Goal: Task Accomplishment & Management: Complete application form

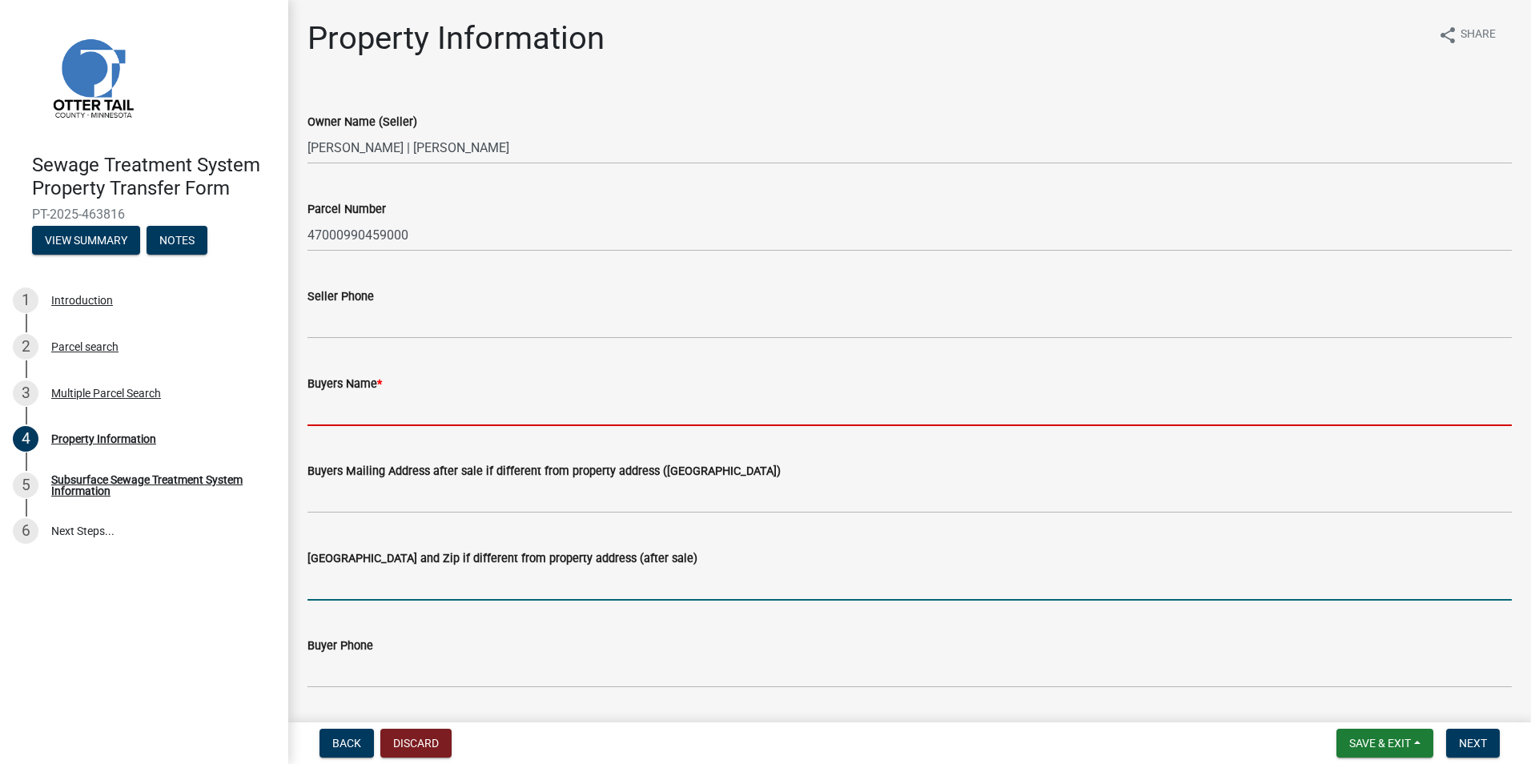
drag, startPoint x: 0, startPoint y: 0, endPoint x: 730, endPoint y: 596, distance: 942.2
click at [730, 596] on input "[GEOGRAPHIC_DATA] and Zip if different from property address (after sale)" at bounding box center [909, 584] width 1204 height 33
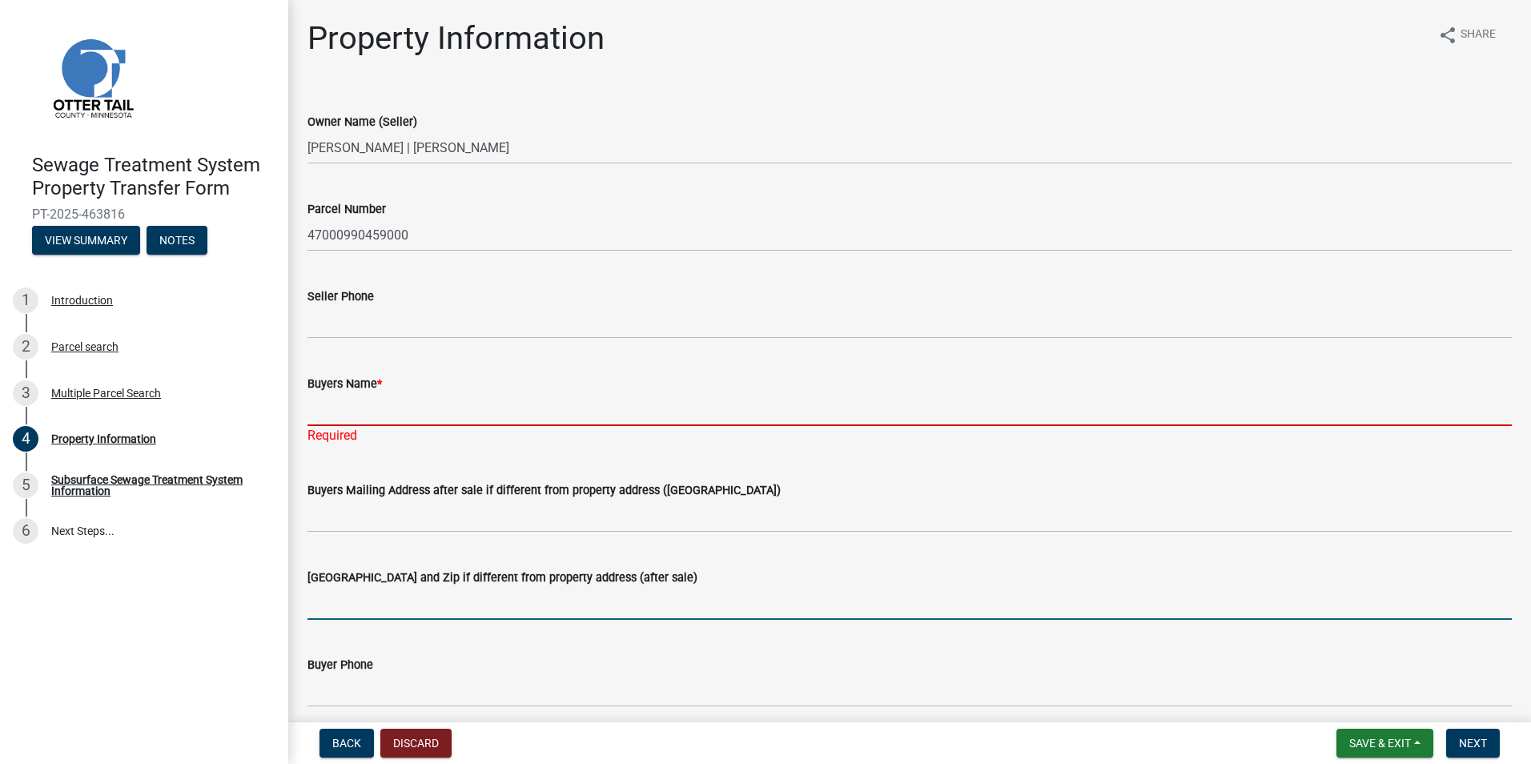
click at [335, 411] on input "Buyers Name *" at bounding box center [909, 409] width 1204 height 33
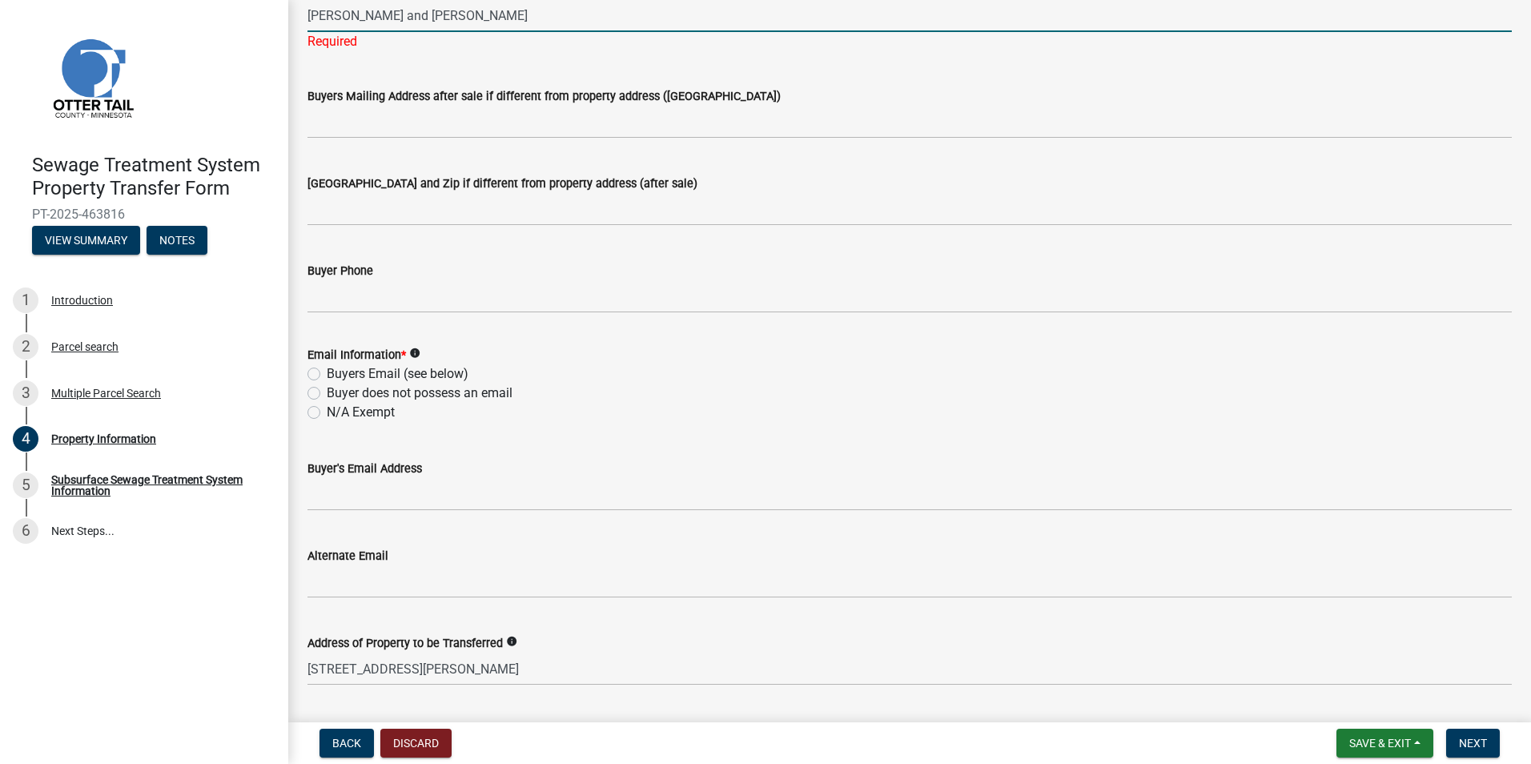
scroll to position [400, 0]
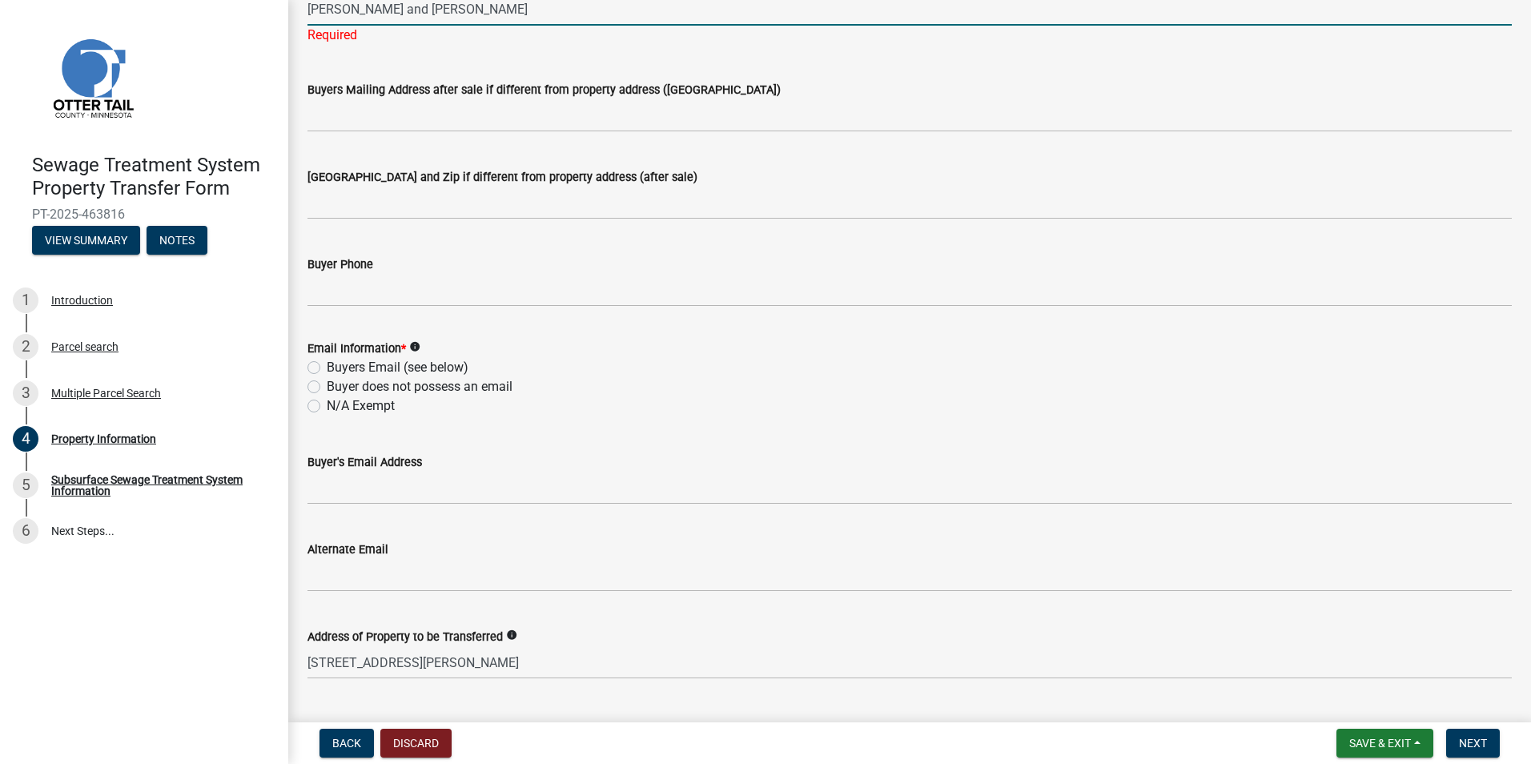
type input "[PERSON_NAME] and [PERSON_NAME]"
click at [312, 367] on div "Email Information * info Buyers Email (see below) Buyer does not possess an ema…" at bounding box center [909, 377] width 1204 height 77
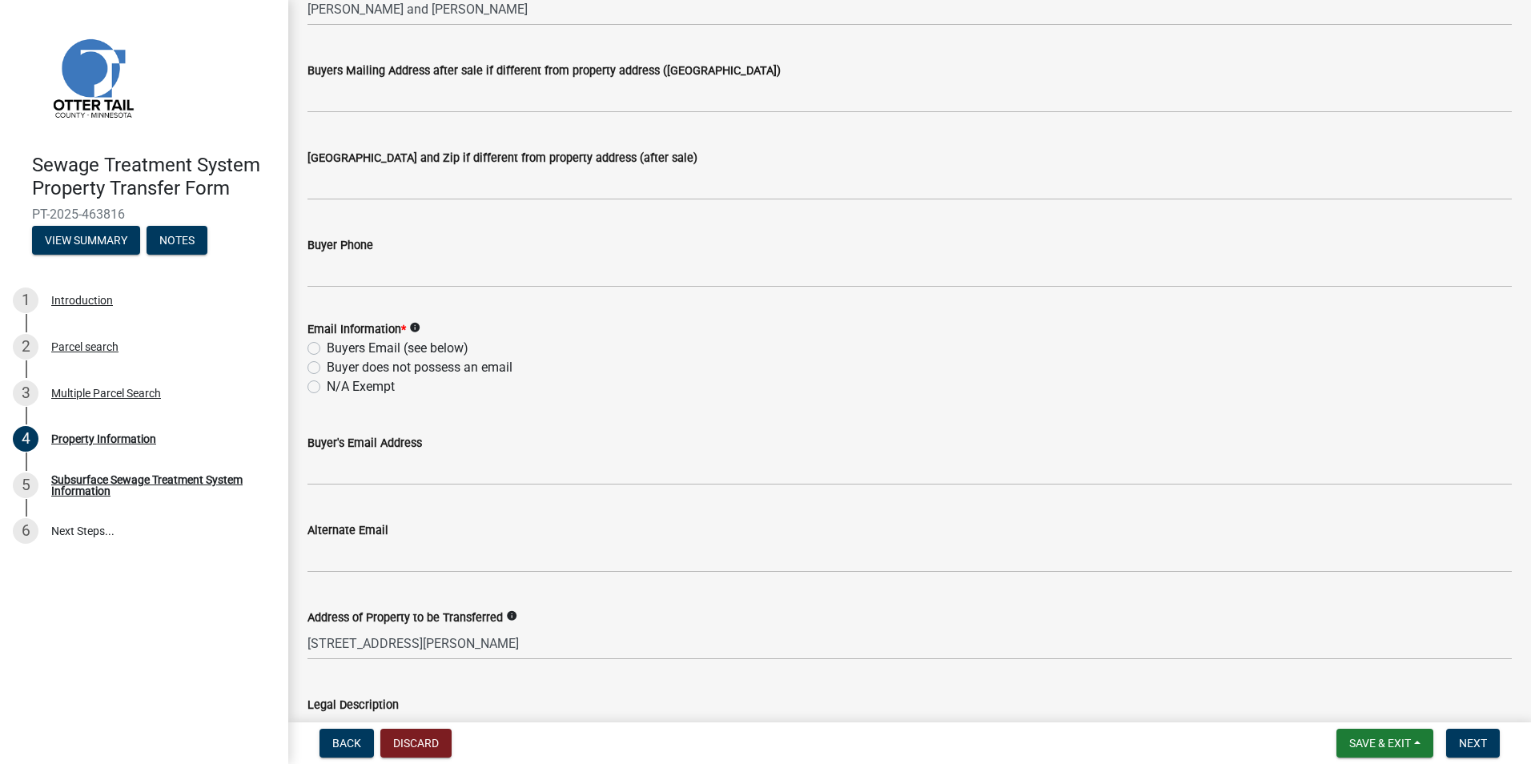
click at [327, 347] on label "Buyers Email (see below)" at bounding box center [398, 348] width 142 height 19
click at [327, 347] on input "Buyers Email (see below)" at bounding box center [332, 344] width 10 height 10
radio input "true"
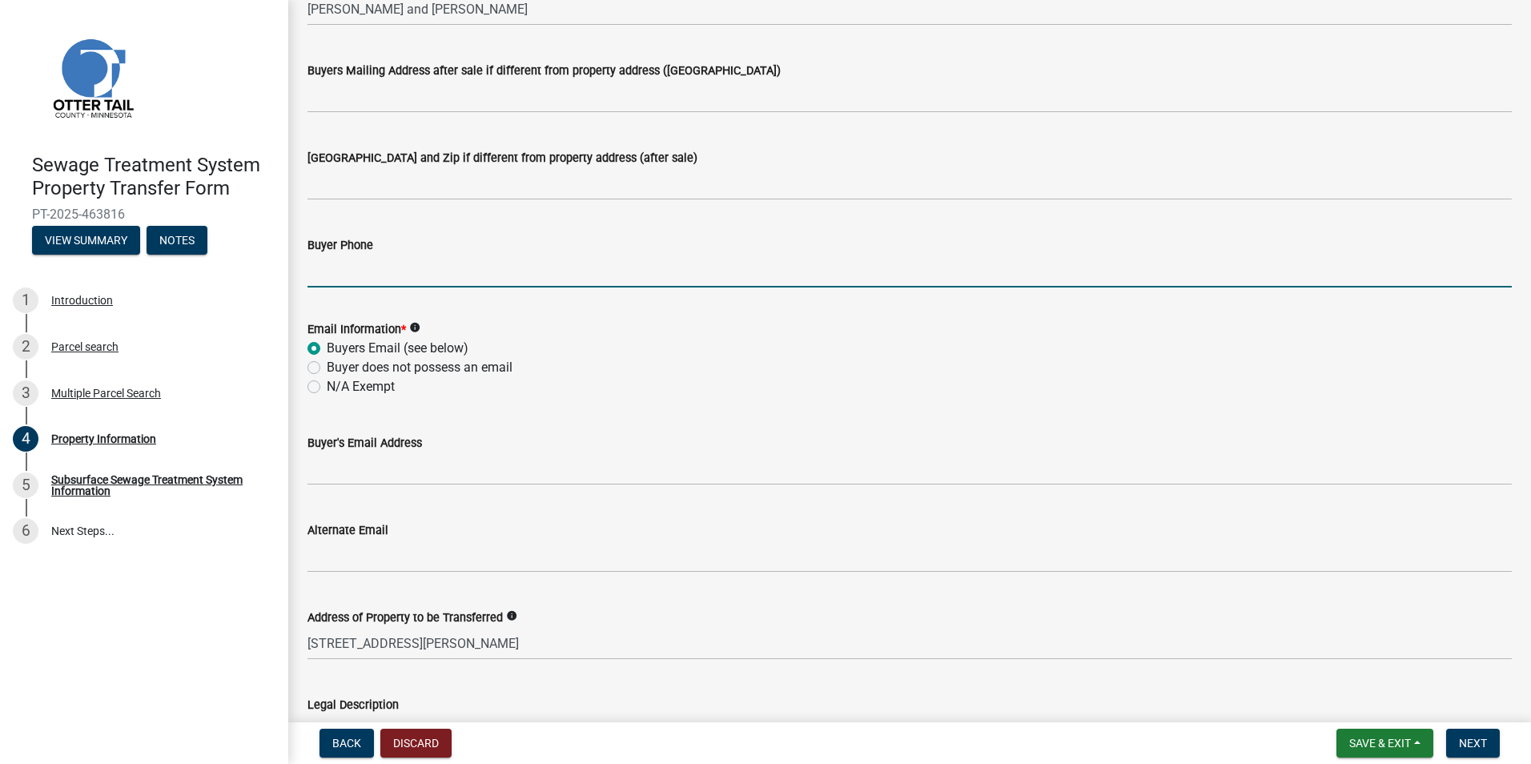
click at [325, 275] on input "Buyer Phone" at bounding box center [909, 271] width 1204 height 33
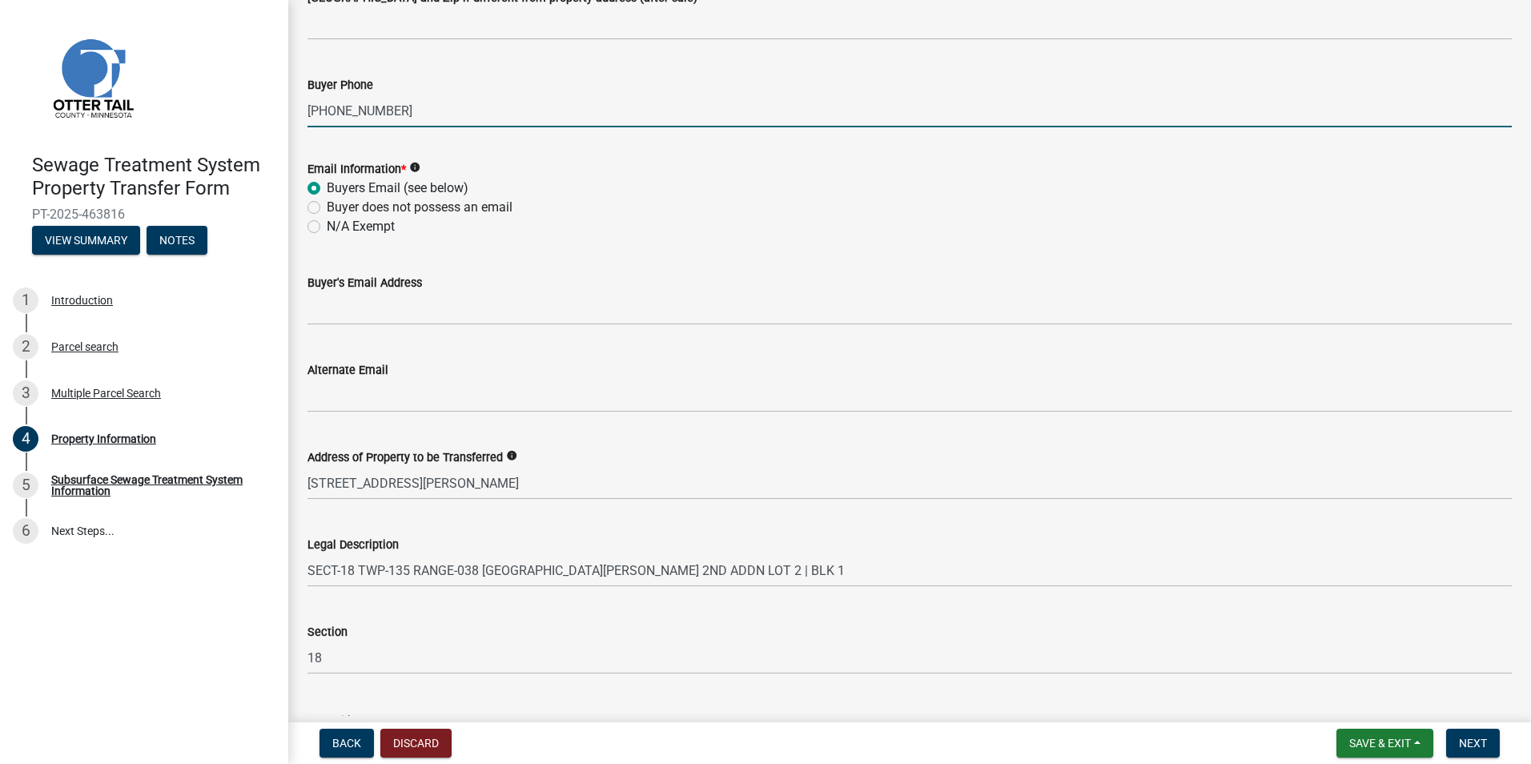
type input "[PHONE_NUMBER]"
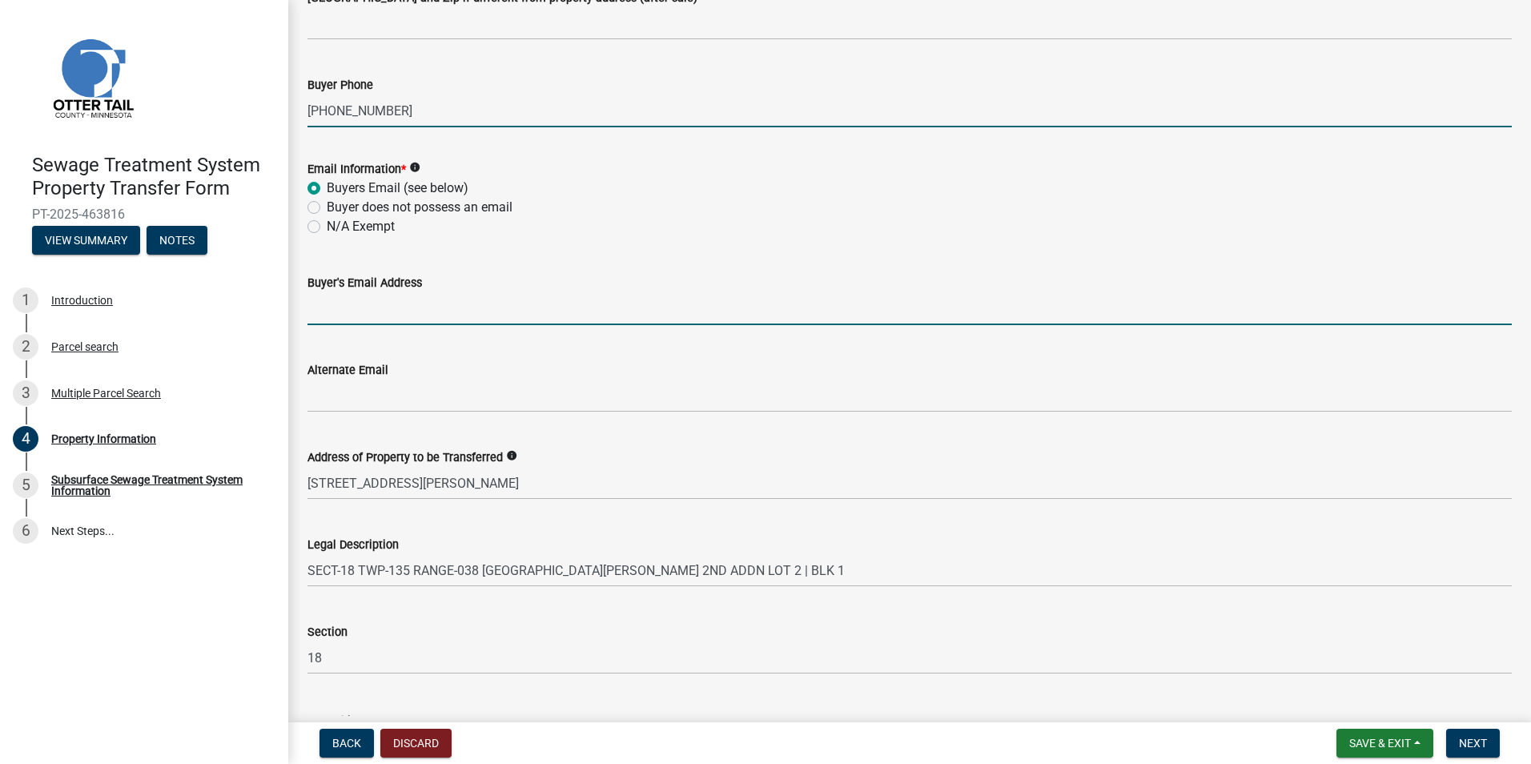
click at [321, 321] on input "Buyer's Email Address" at bounding box center [909, 308] width 1204 height 33
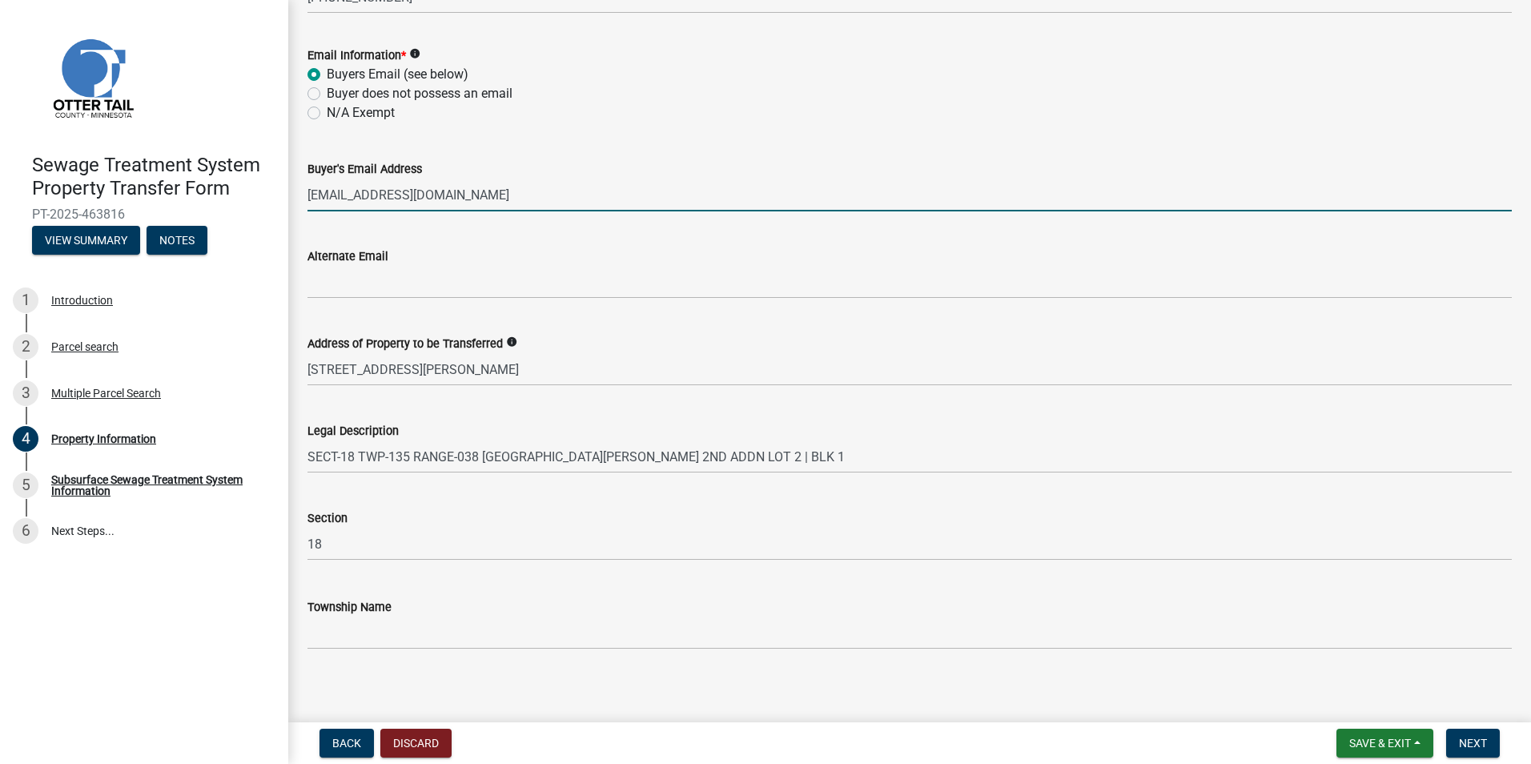
scroll to position [683, 0]
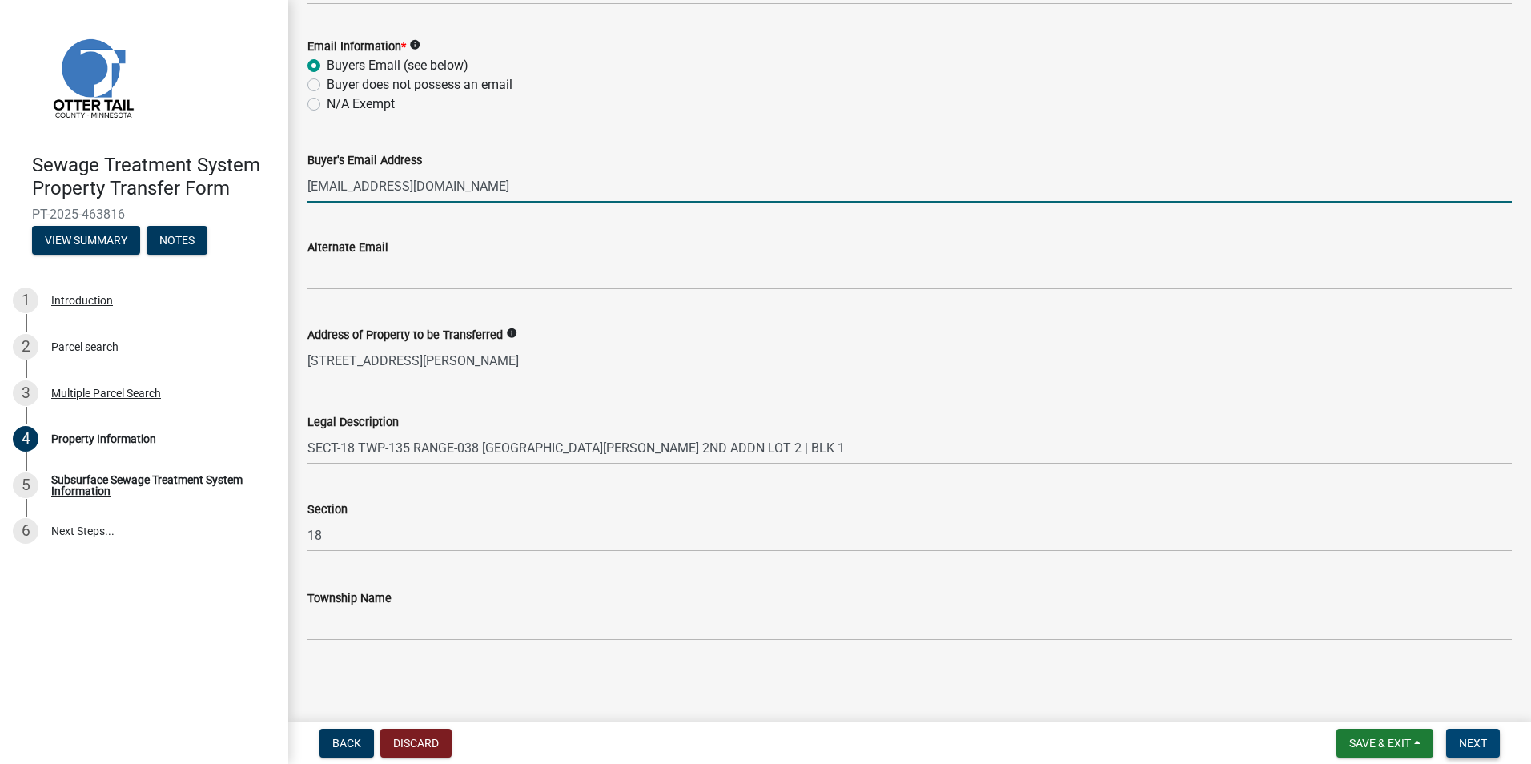
type input "[EMAIL_ADDRESS][DOMAIN_NAME]"
click at [1478, 740] on span "Next" at bounding box center [1473, 742] width 28 height 13
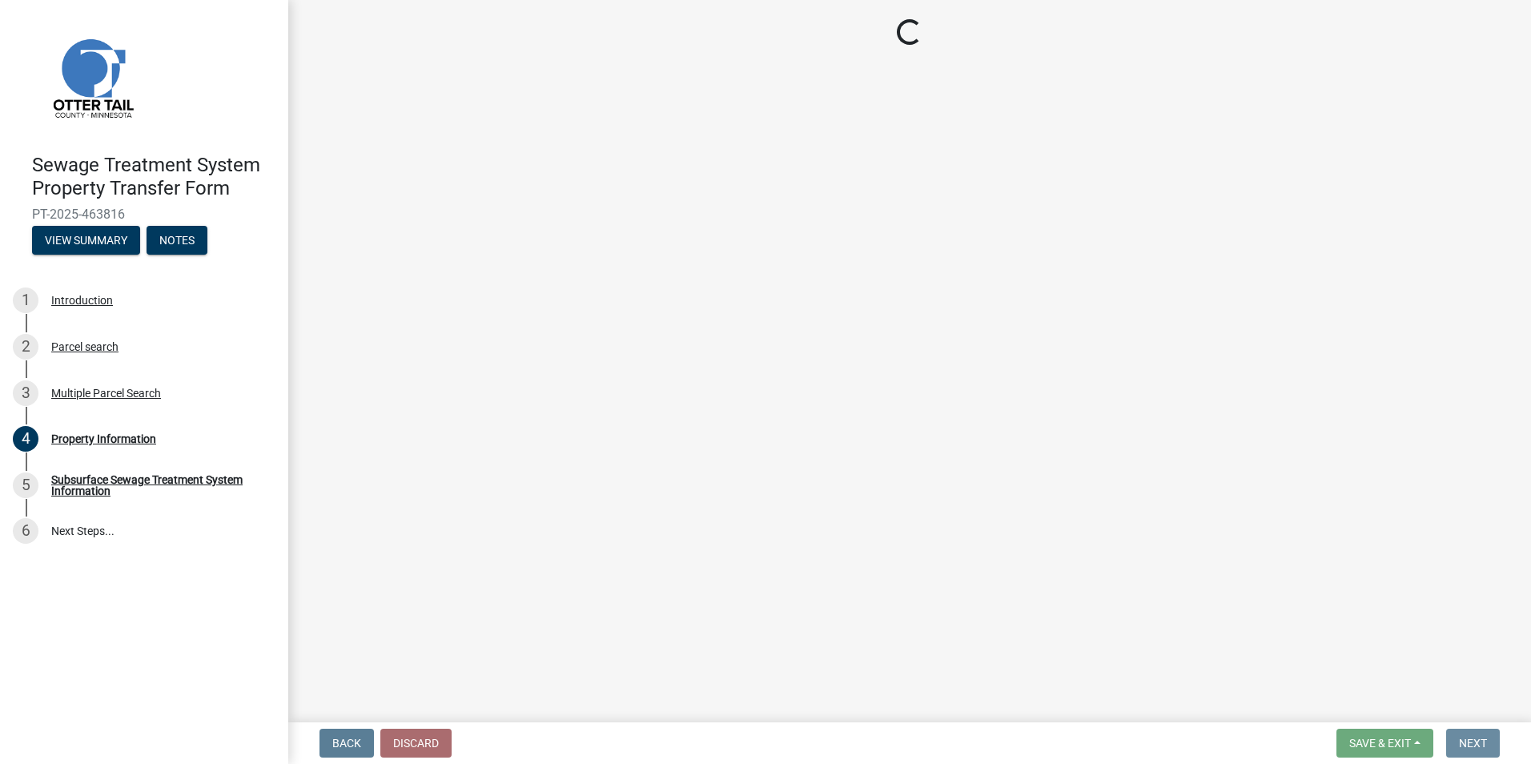
scroll to position [0, 0]
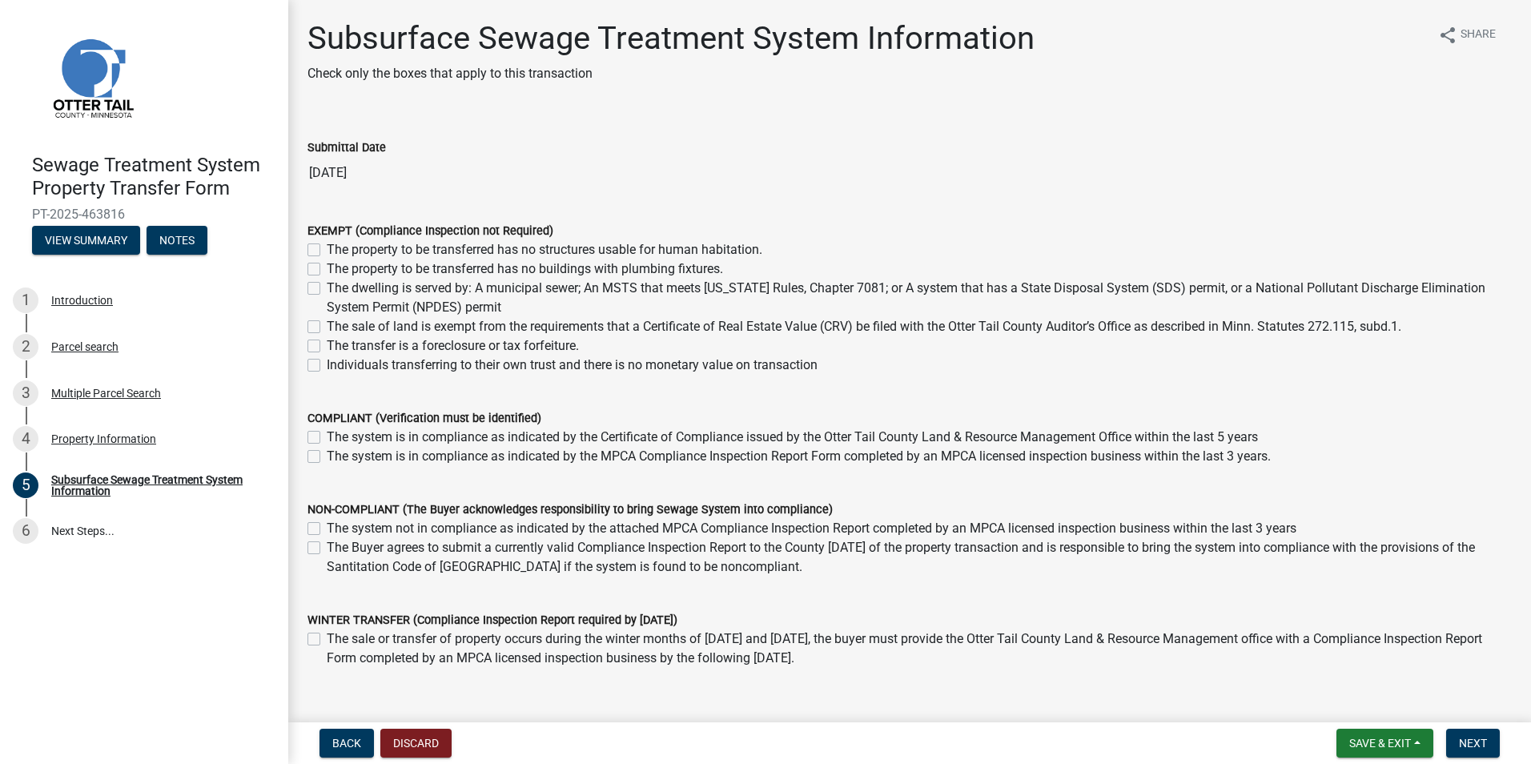
click at [327, 458] on label "The system is in compliance as indicated by the MPCA Compliance Inspection Repo…" at bounding box center [799, 456] width 944 height 19
click at [327, 457] on input "The system is in compliance as indicated by the MPCA Compliance Inspection Repo…" at bounding box center [332, 452] width 10 height 10
checkbox input "true"
checkbox input "false"
checkbox input "true"
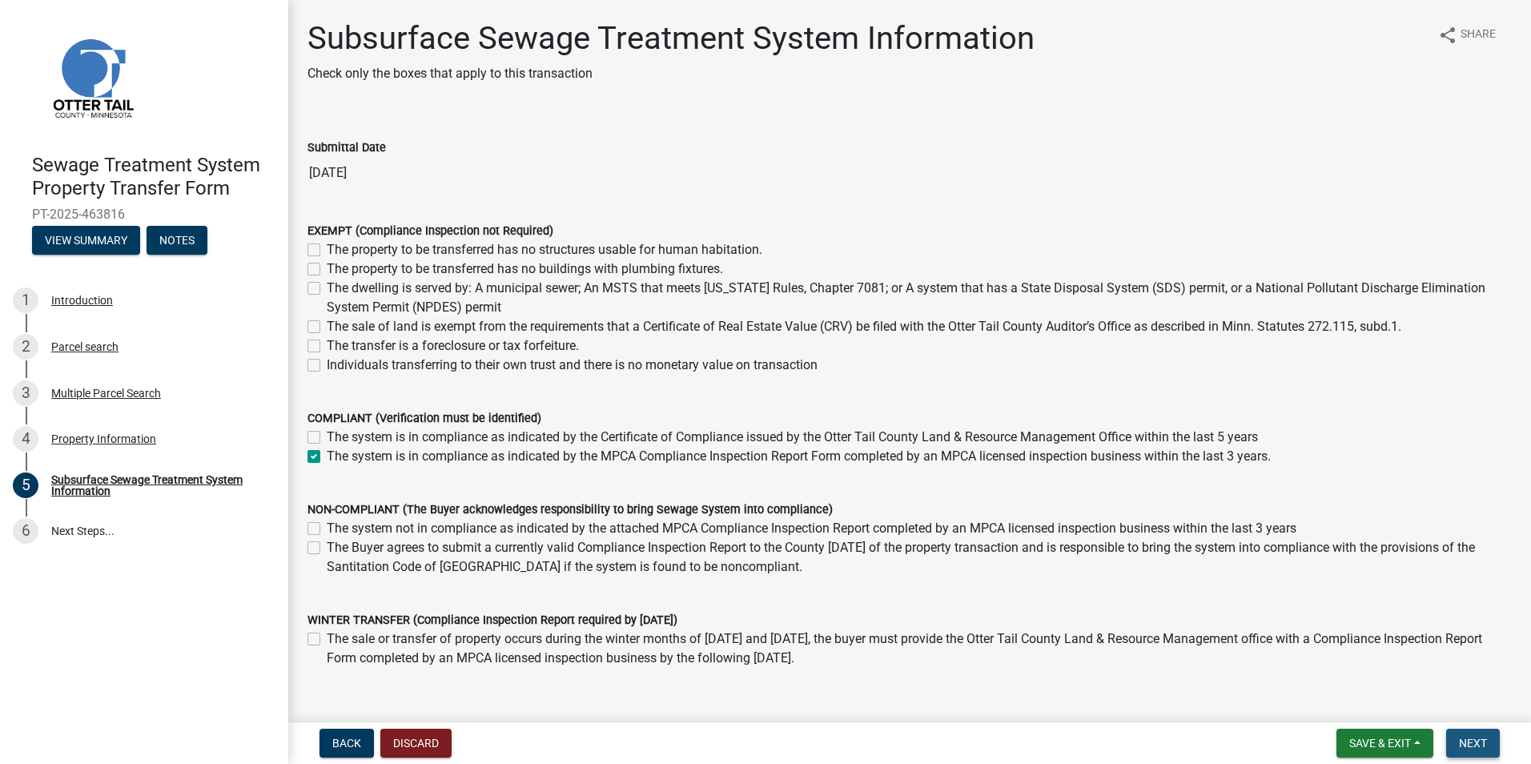
click at [1481, 740] on span "Next" at bounding box center [1473, 742] width 28 height 13
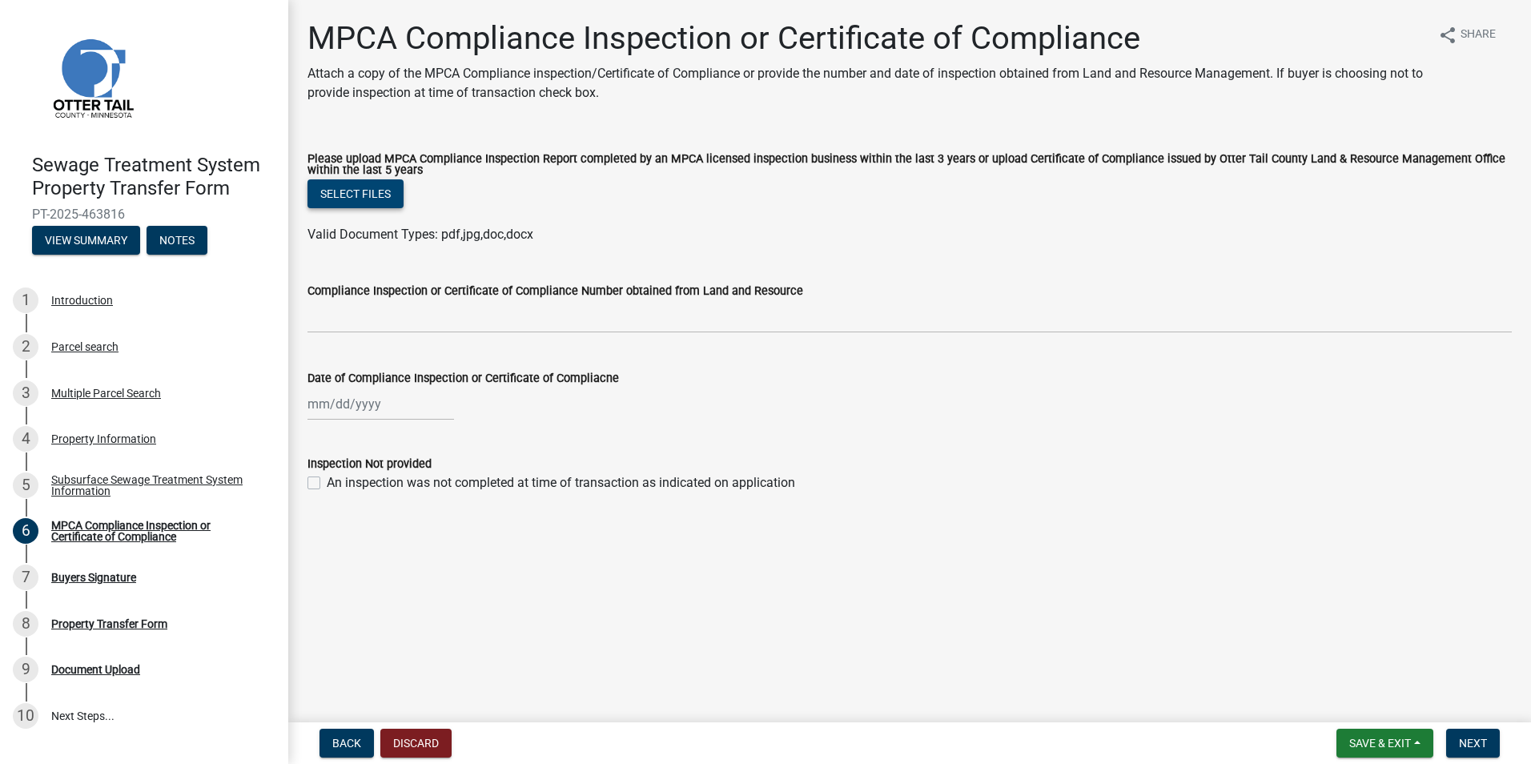
click at [371, 199] on button "Select files" at bounding box center [355, 193] width 96 height 29
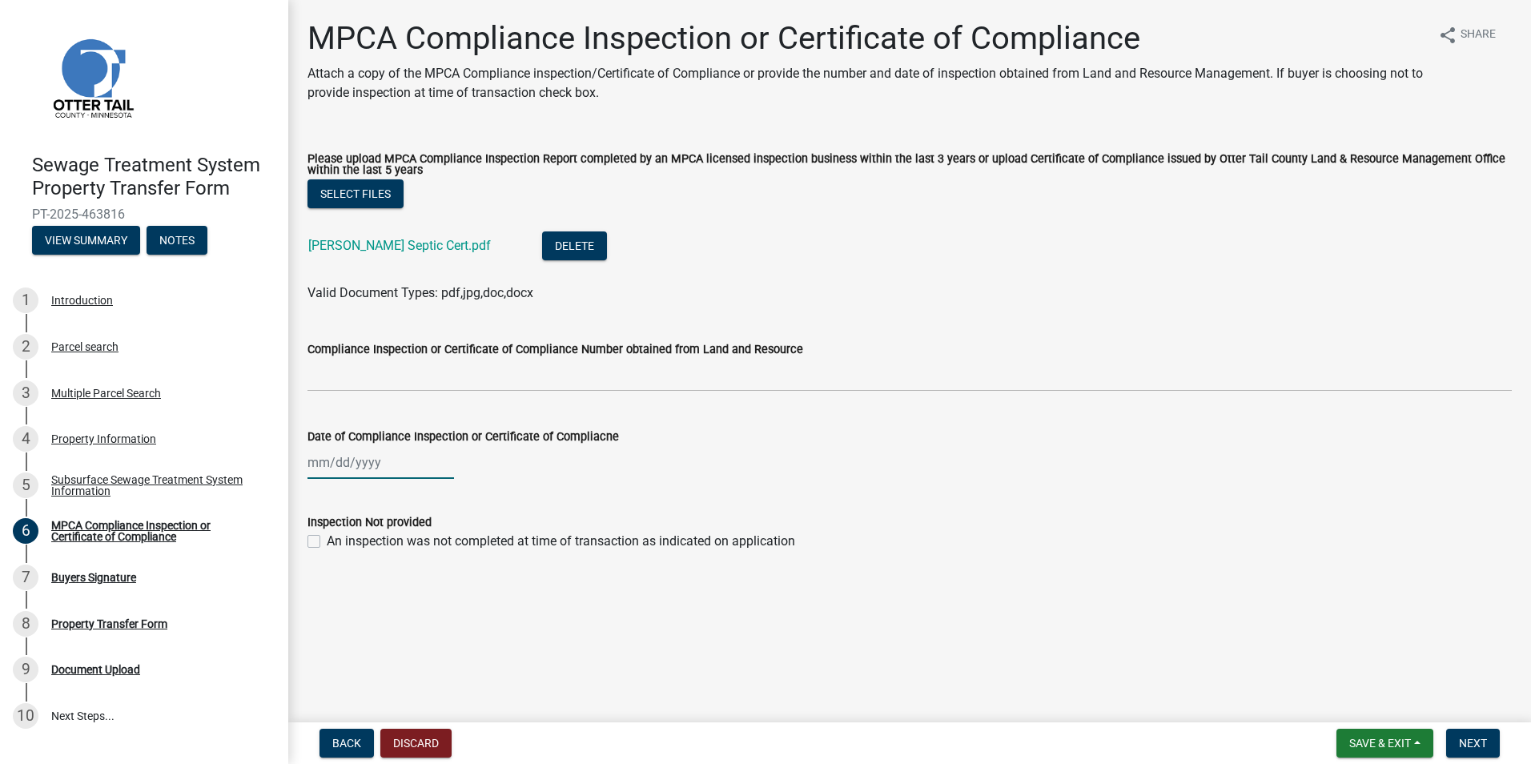
click at [326, 469] on div at bounding box center [380, 462] width 146 height 33
select select "8"
select select "2025"
click at [323, 497] on span "Previous month" at bounding box center [324, 496] width 12 height 12
select select "7"
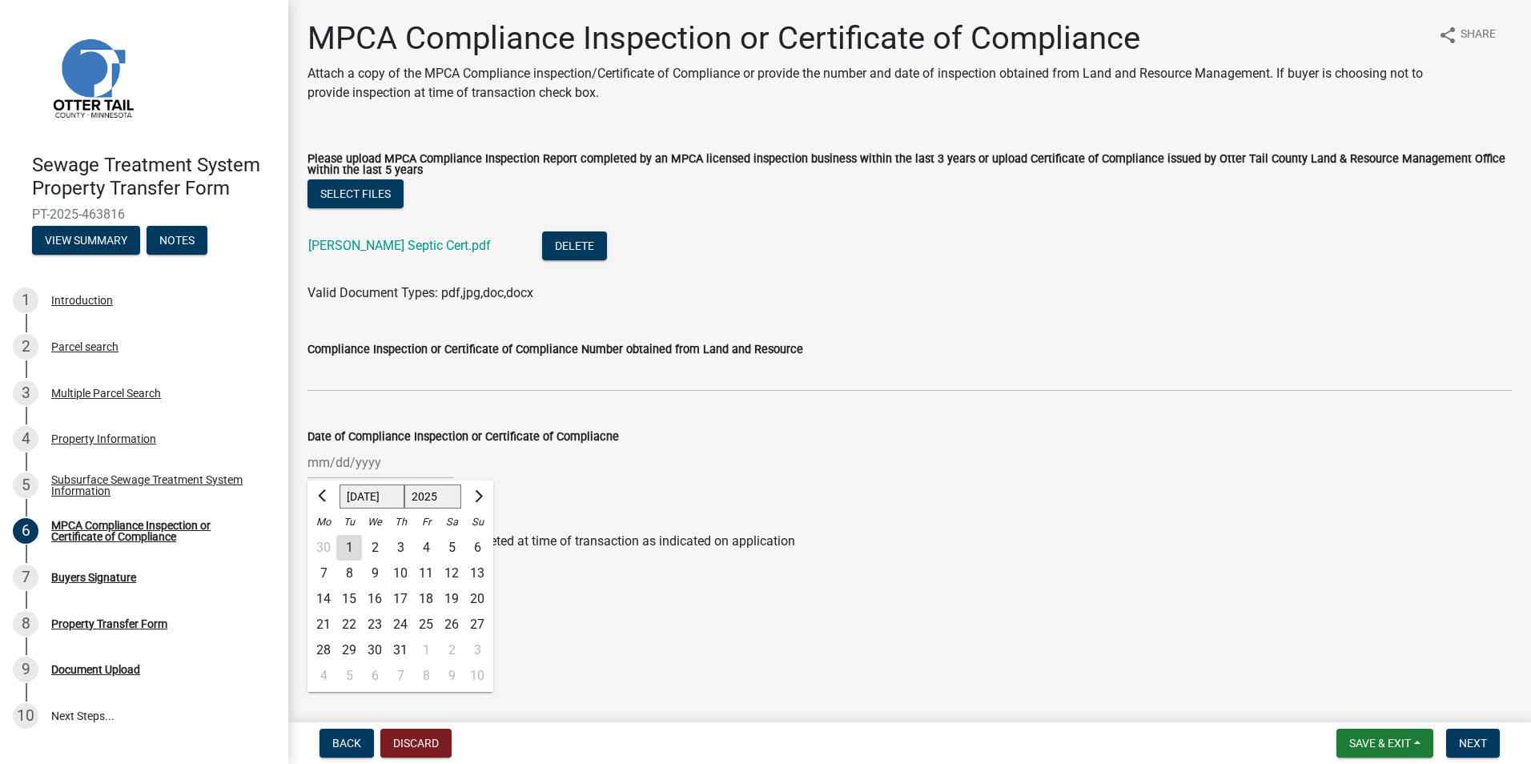
click at [402, 602] on div "17" at bounding box center [400, 599] width 26 height 26
type input "[DATE]"
click at [1466, 742] on span "Next" at bounding box center [1473, 742] width 28 height 13
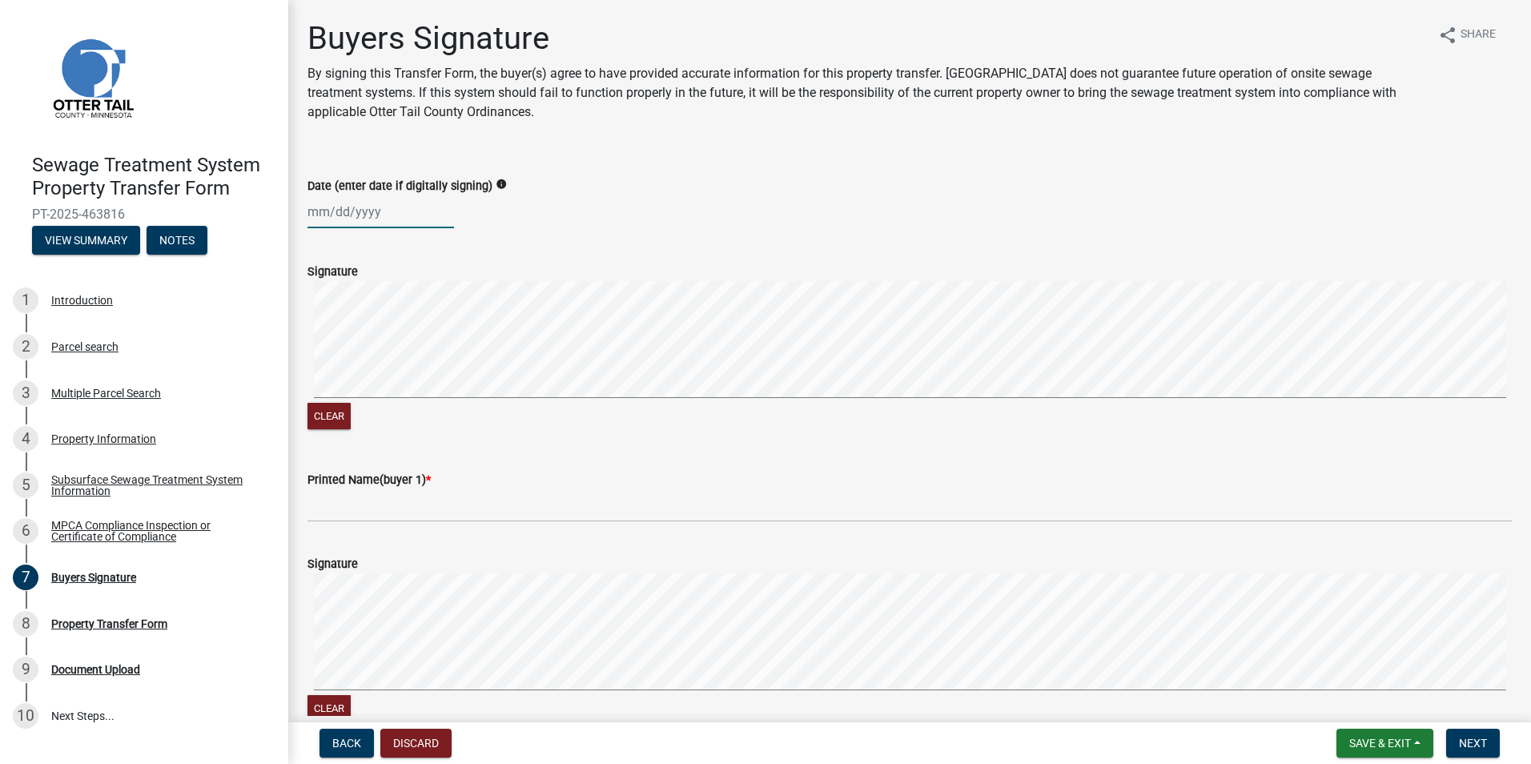
click at [323, 223] on div at bounding box center [380, 211] width 146 height 33
select select "8"
select select "2025"
click at [427, 347] on div "15" at bounding box center [426, 348] width 26 height 26
type input "[DATE]"
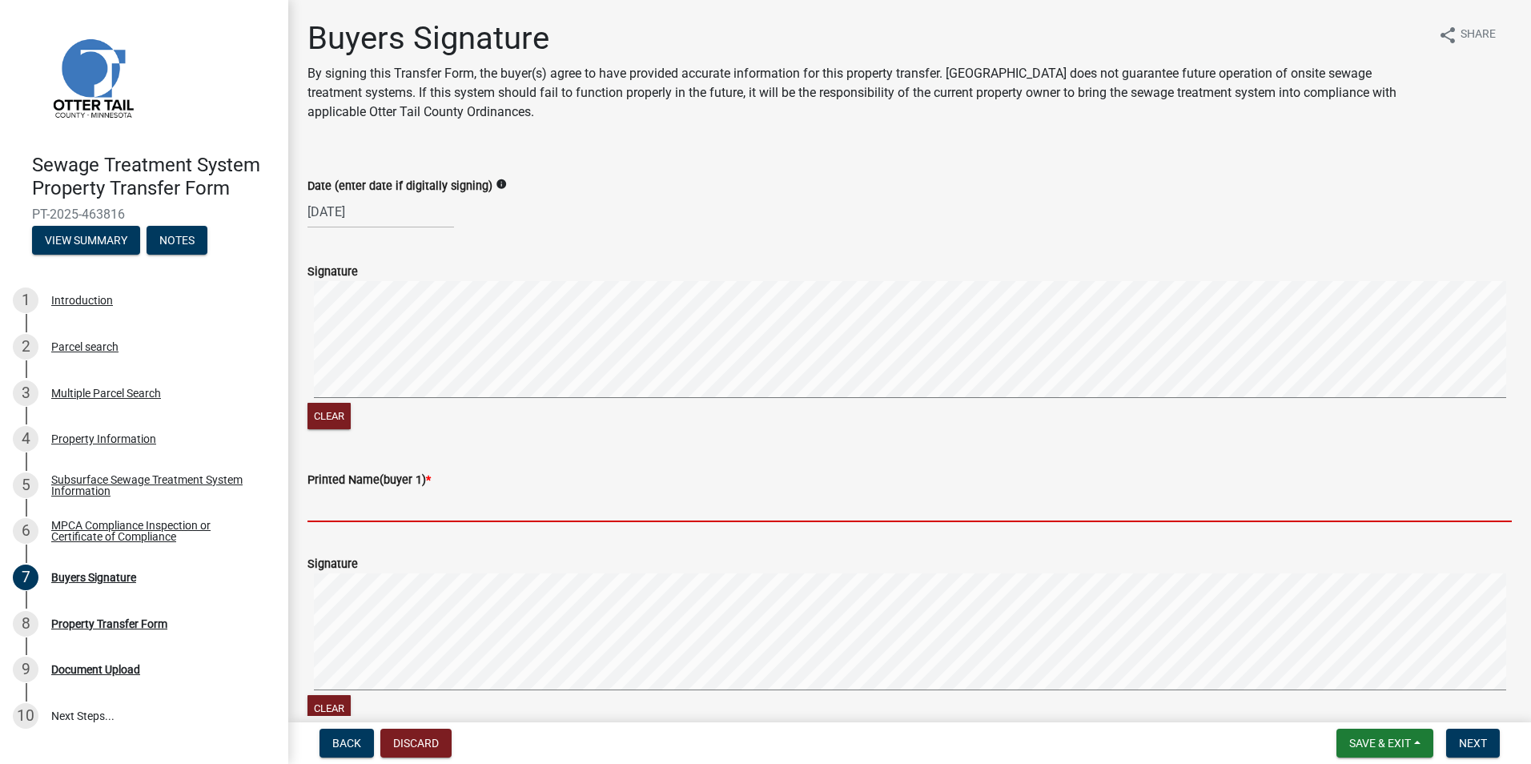
click at [321, 512] on input "Printed Name(buyer 1) *" at bounding box center [909, 505] width 1204 height 33
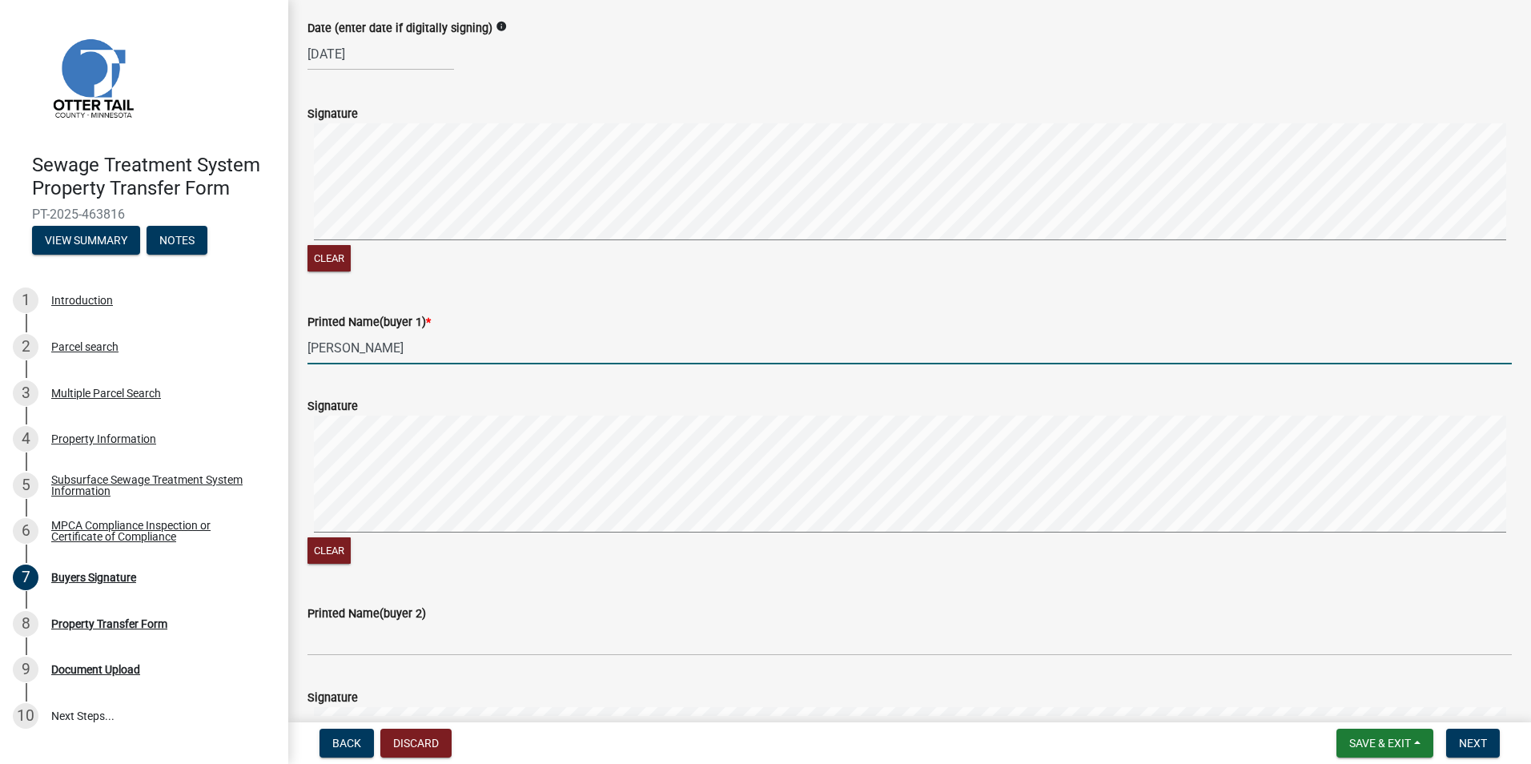
scroll to position [240, 0]
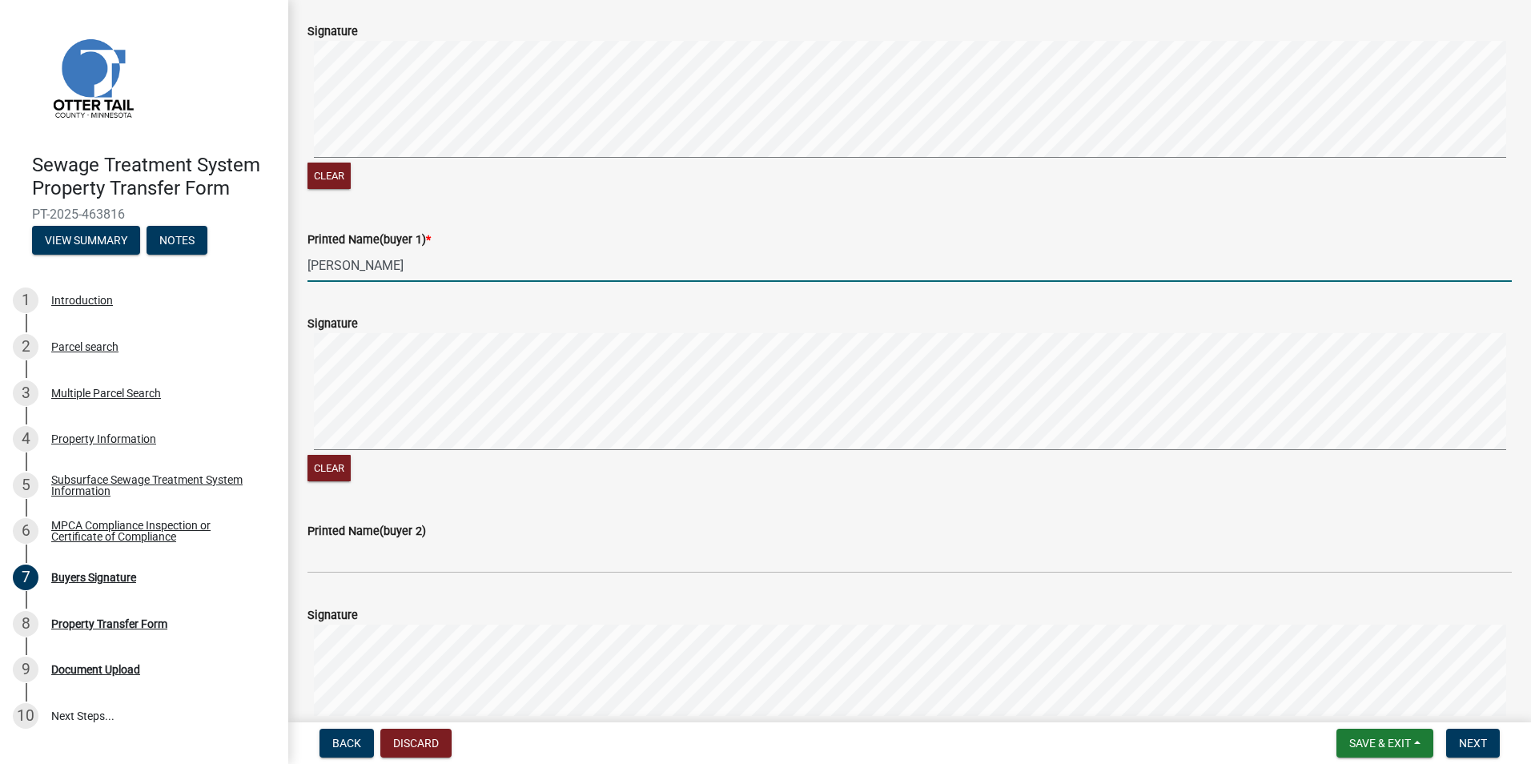
type input "[PERSON_NAME]"
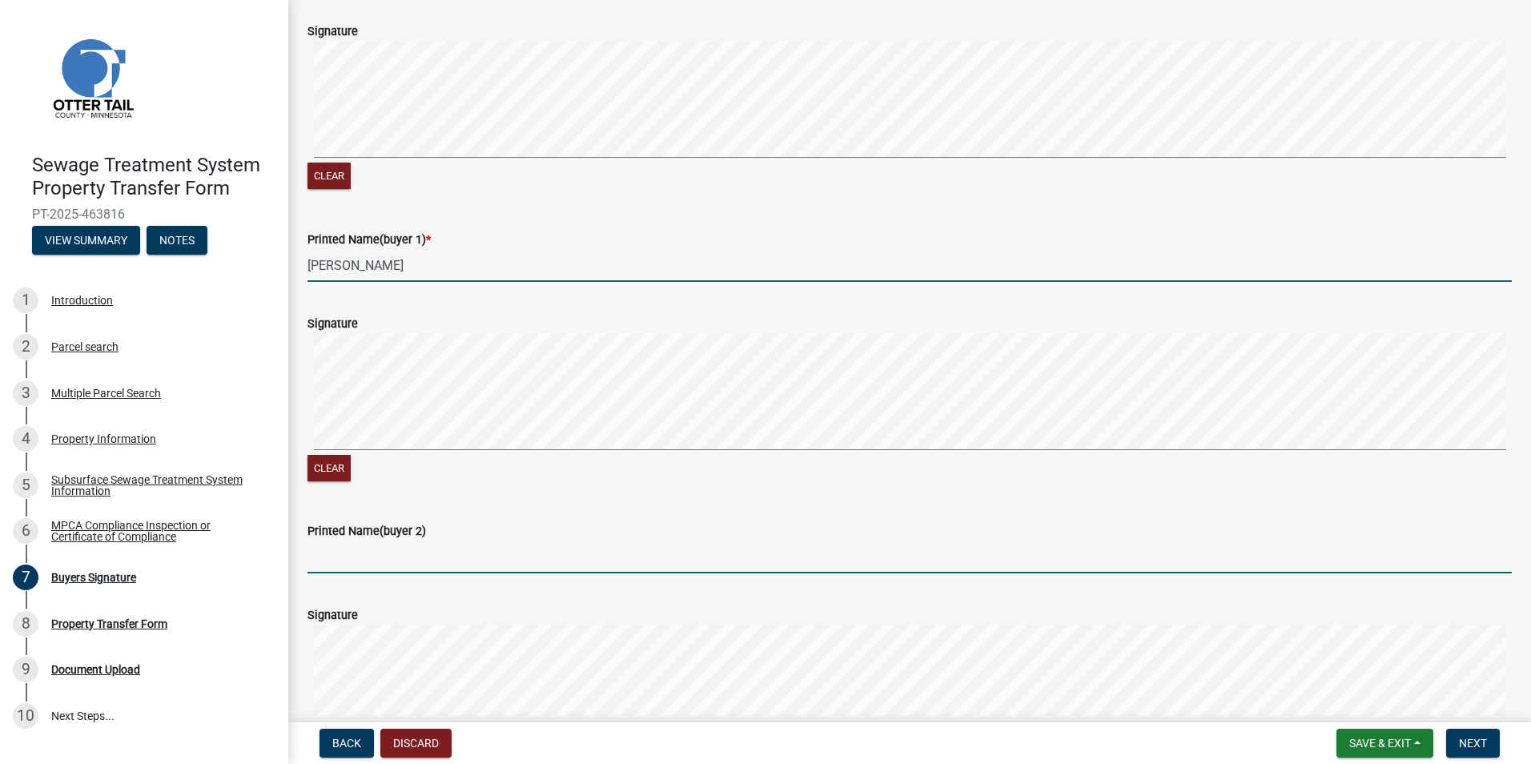
click at [328, 571] on input "Printed Name(buyer 2)" at bounding box center [909, 556] width 1204 height 33
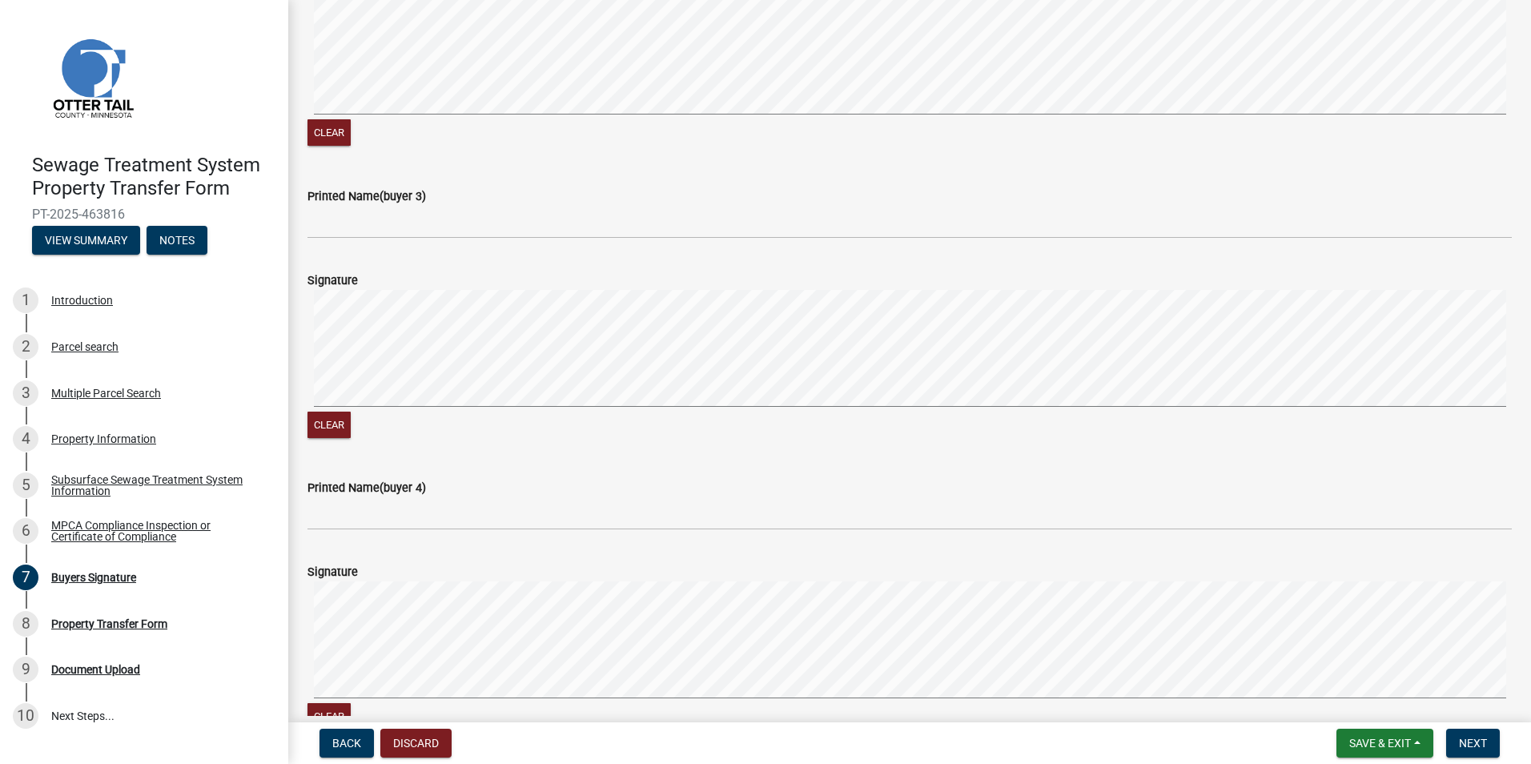
scroll to position [961, 0]
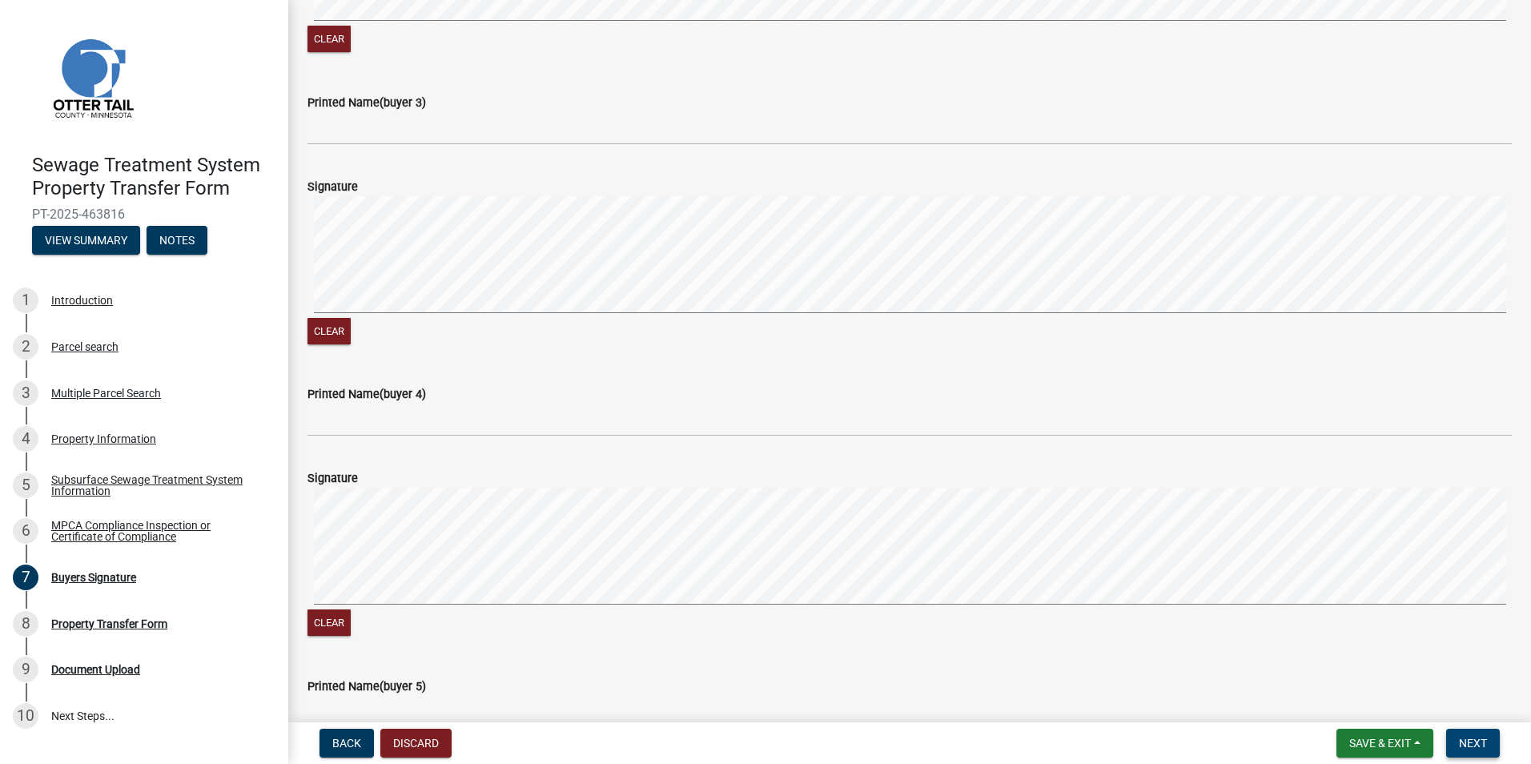
type input "[PERSON_NAME]"
click at [1483, 744] on span "Next" at bounding box center [1473, 742] width 28 height 13
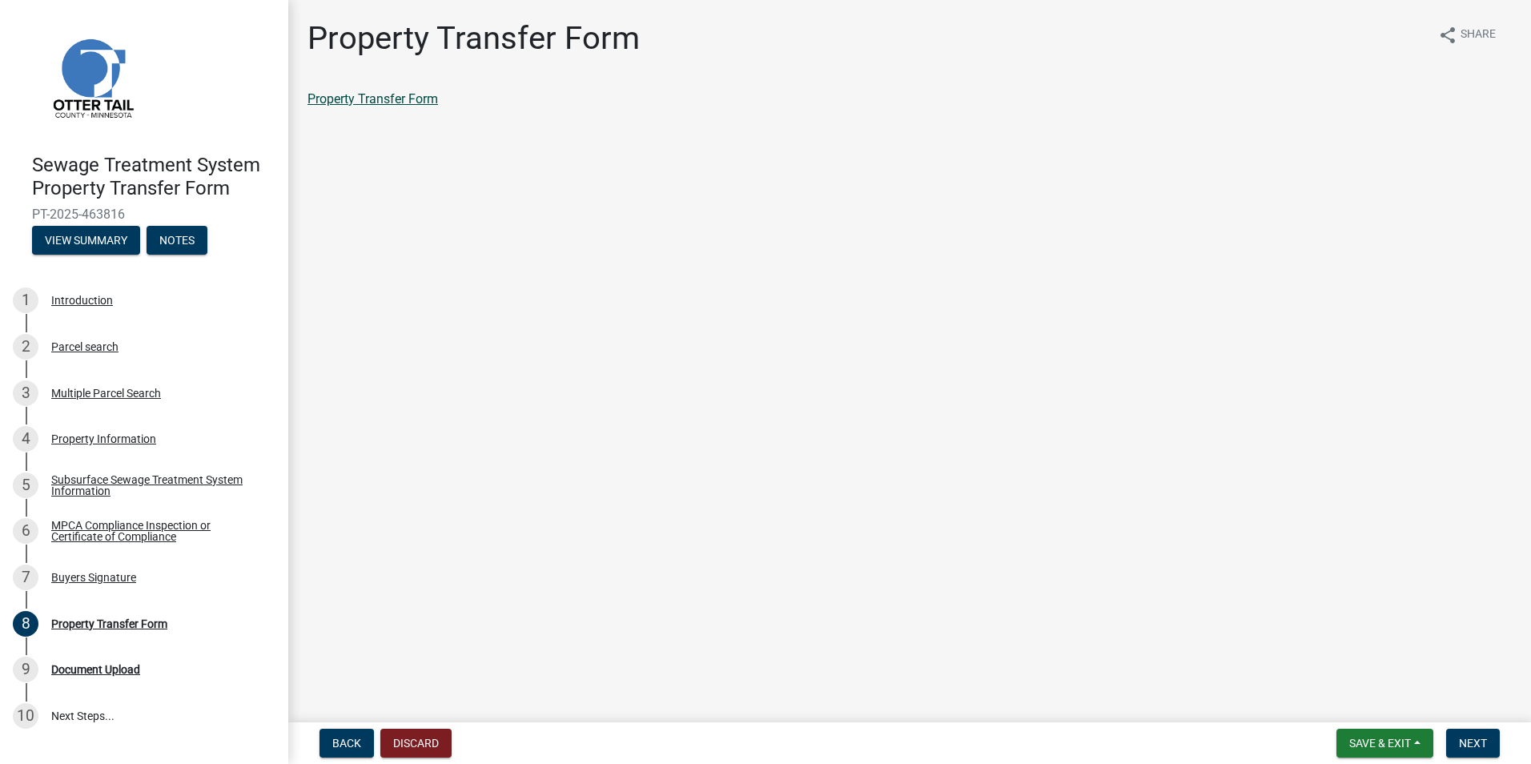
click at [408, 100] on link "Property Transfer Form" at bounding box center [372, 98] width 130 height 15
